Goal: Use online tool/utility: Utilize a website feature to perform a specific function

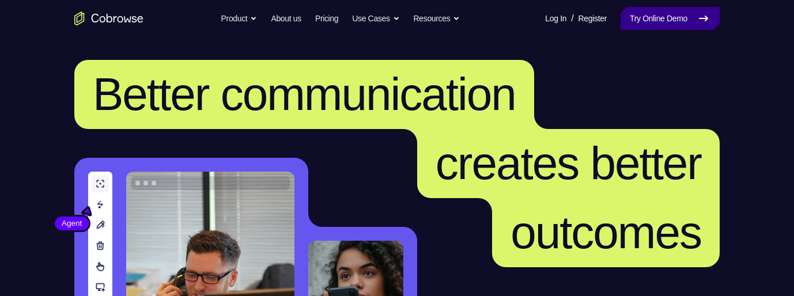
click at [671, 20] on link "Try Online Demo" at bounding box center [670, 18] width 99 height 23
